Goal: Task Accomplishment & Management: Manage account settings

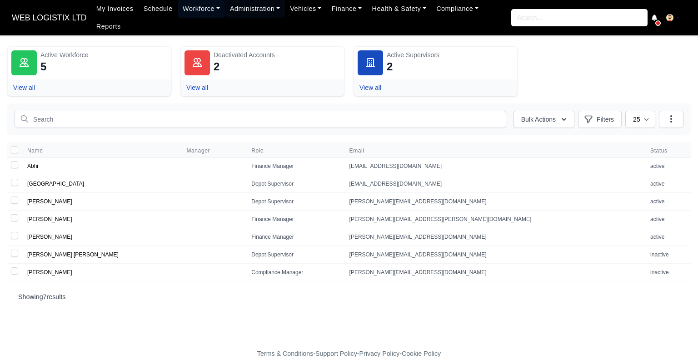
drag, startPoint x: 0, startPoint y: 0, endPoint x: 196, endPoint y: 11, distance: 196.2
click at [196, 11] on link "Workforce" at bounding box center [201, 9] width 47 height 18
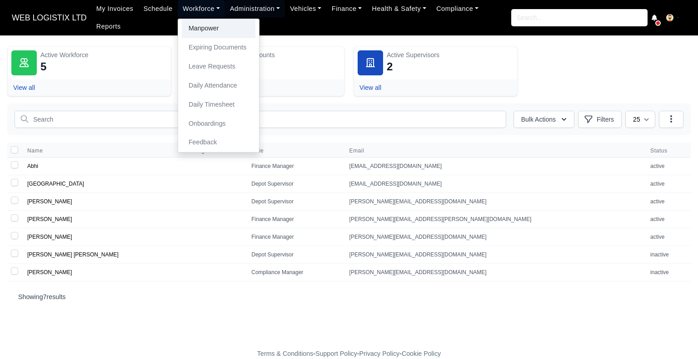
click at [200, 32] on link "Manpower" at bounding box center [219, 28] width 74 height 19
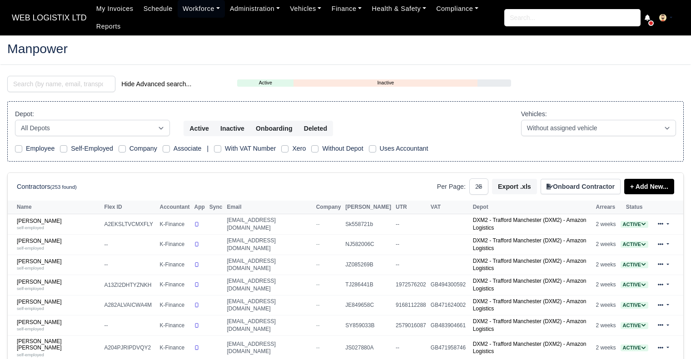
select select "25"
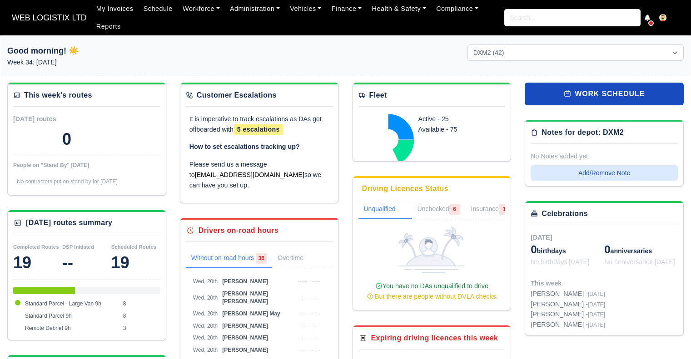
select select "1"
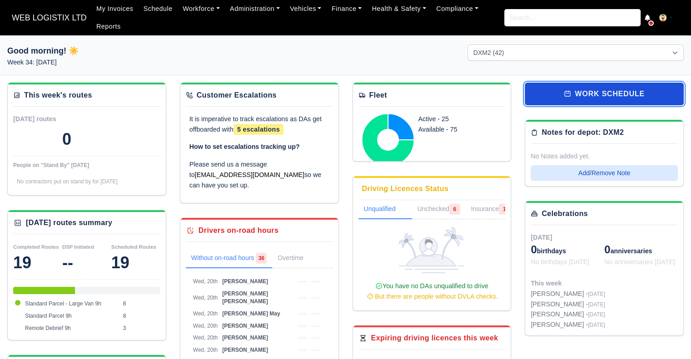
click at [587, 97] on link "work schedule" at bounding box center [604, 94] width 159 height 23
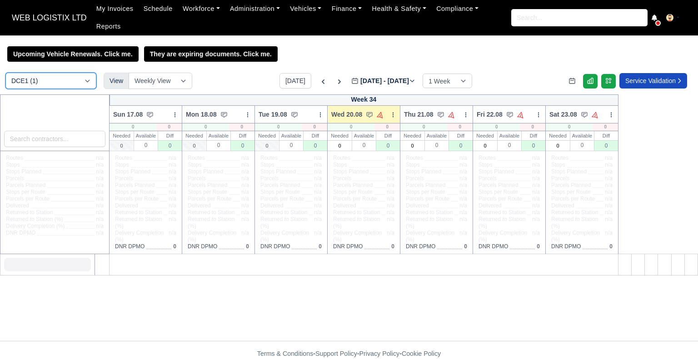
drag, startPoint x: 0, startPoint y: 0, endPoint x: 72, endPoint y: 70, distance: 100.6
click at [72, 73] on select "DCE1 (1) DWN2 (39) DXM2 (42)" at bounding box center [50, 81] width 91 height 16
select select "1"
click at [5, 73] on select "DCE1 (1) DWN2 (39) DXM2 (42)" at bounding box center [50, 81] width 91 height 16
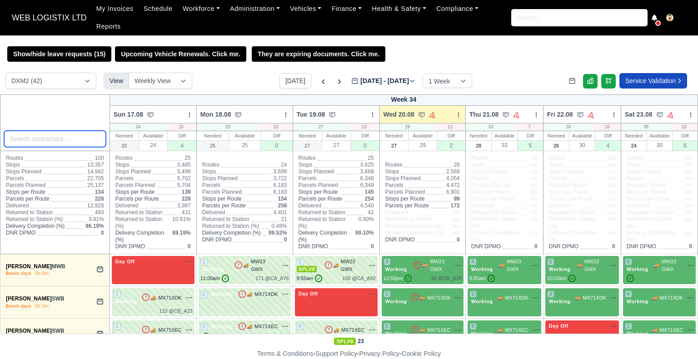
click at [71, 131] on input "search" at bounding box center [55, 139] width 102 height 16
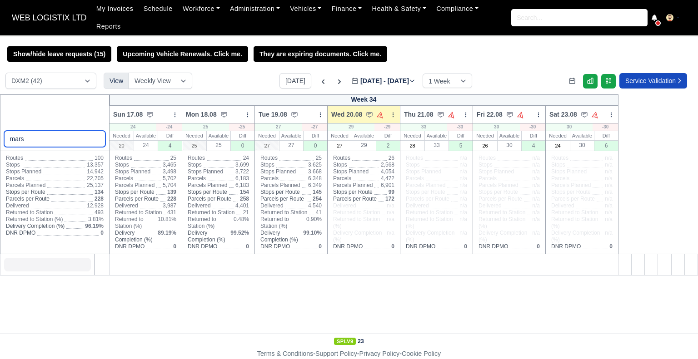
click at [47, 132] on input "mars" at bounding box center [55, 139] width 102 height 16
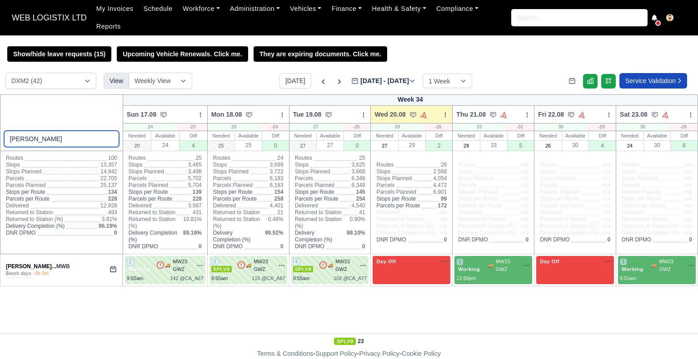
type input "ryan"
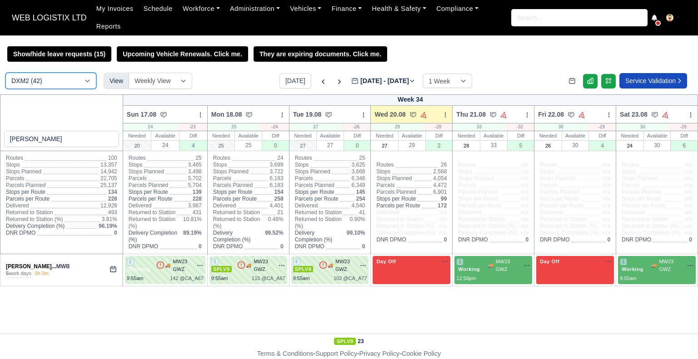
click at [67, 73] on select "DCE1 (1) DWN2 (39) DXM2 (42)" at bounding box center [50, 81] width 91 height 16
select select "3"
click at [5, 73] on select "DCE1 (1) DWN2 (39) DXM2 (42)" at bounding box center [50, 81] width 91 height 16
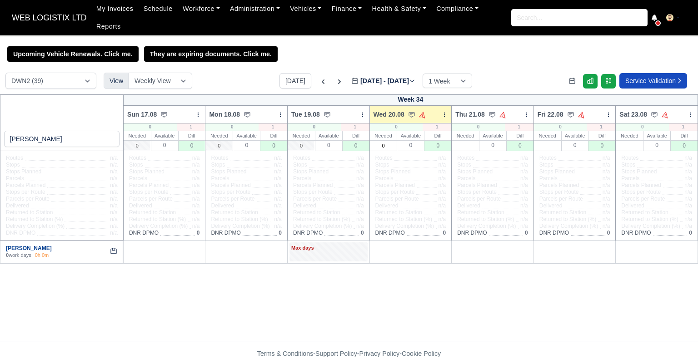
click at [44, 245] on link "[PERSON_NAME]" at bounding box center [29, 248] width 46 height 6
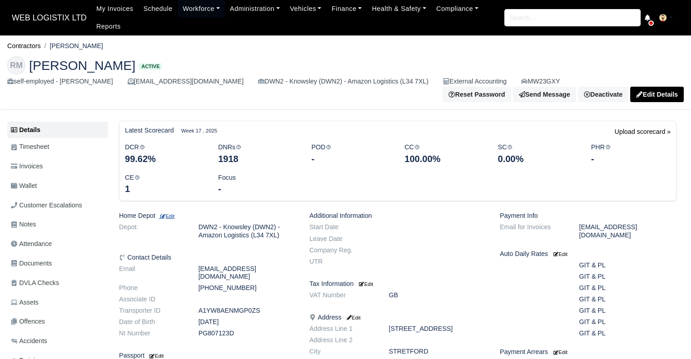
click at [174, 219] on small "Edit" at bounding box center [166, 216] width 15 height 5
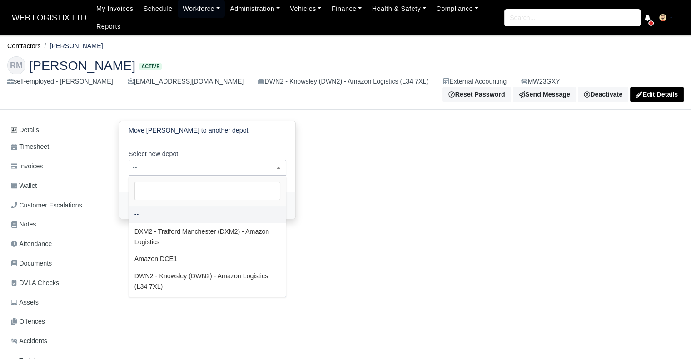
click at [185, 170] on span "--" at bounding box center [207, 167] width 157 height 11
select select "1"
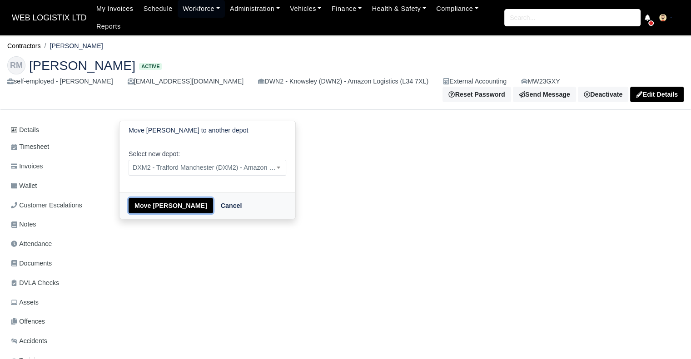
click at [174, 208] on button "Move Ryan Thomas Marsden" at bounding box center [171, 205] width 85 height 15
